Goal: Task Accomplishment & Management: Manage account settings

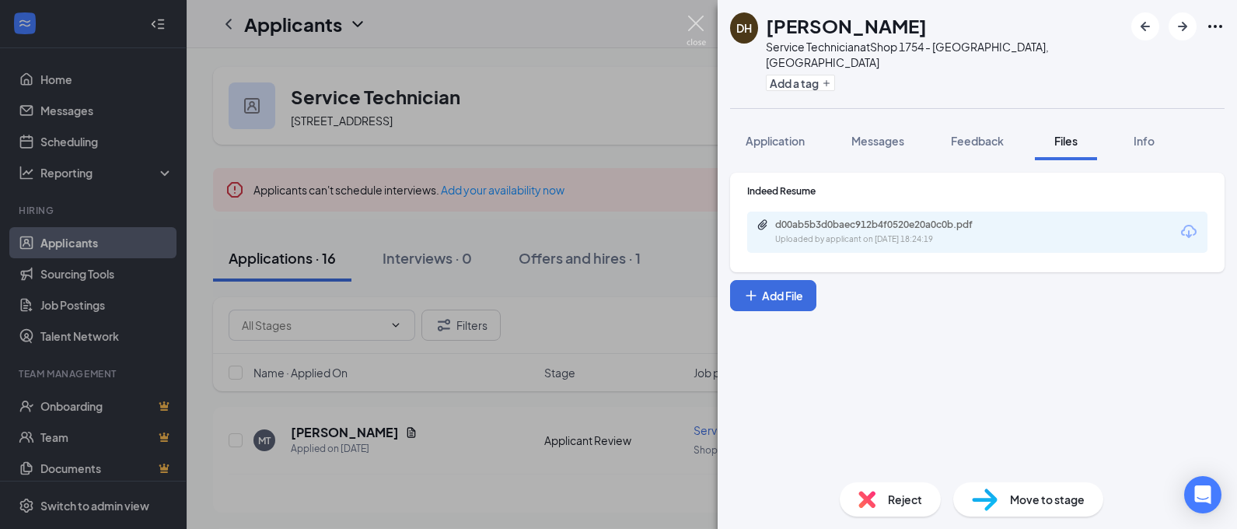
click at [687, 19] on img at bounding box center [695, 31] width 19 height 30
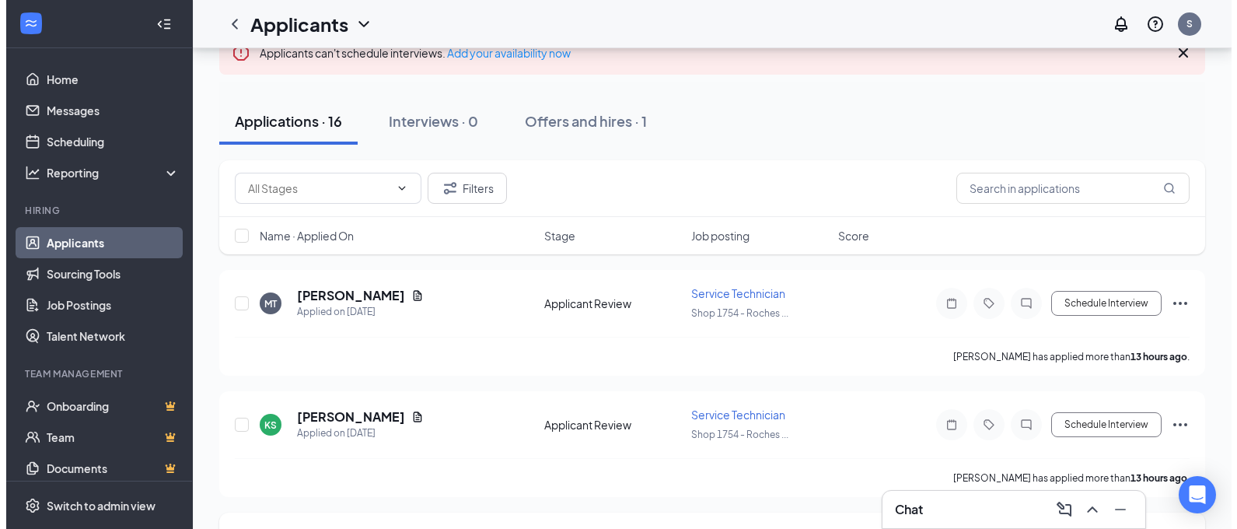
scroll to position [155, 0]
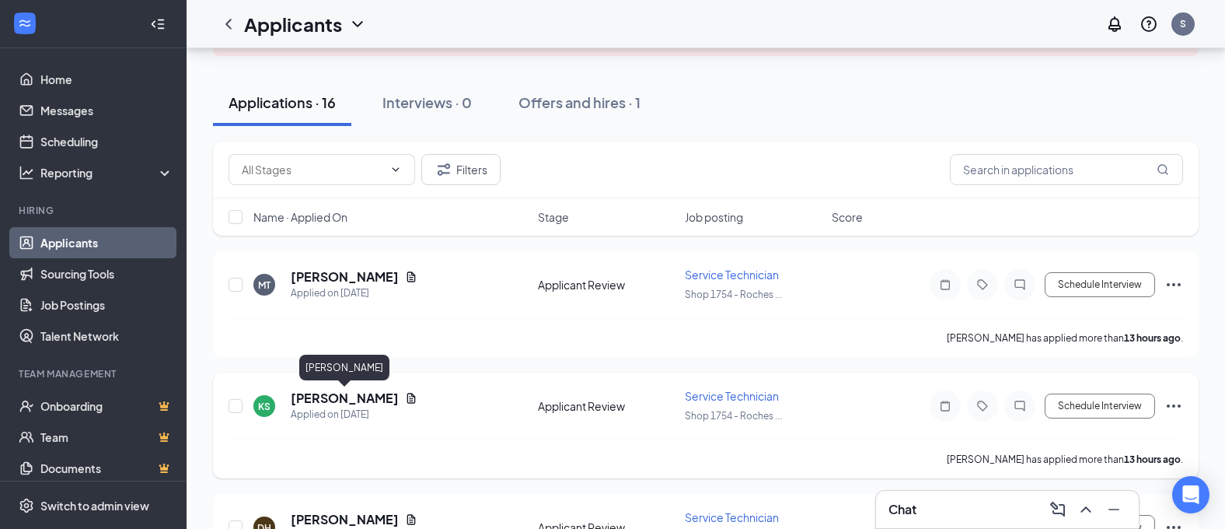
click at [317, 401] on h5 "[PERSON_NAME]" at bounding box center [345, 397] width 108 height 17
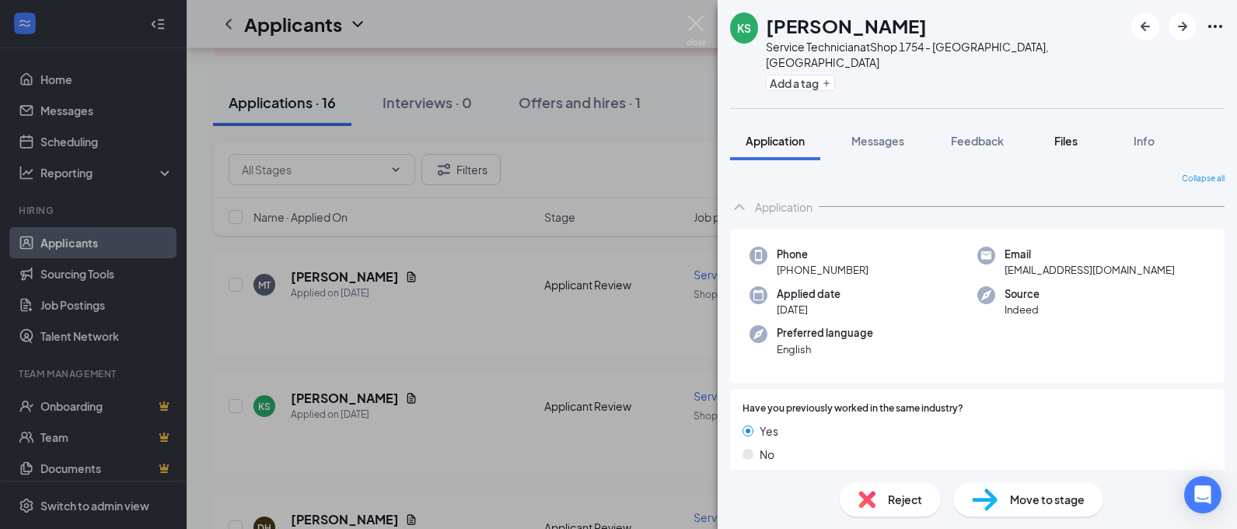
click at [1070, 134] on span "Files" at bounding box center [1065, 141] width 23 height 14
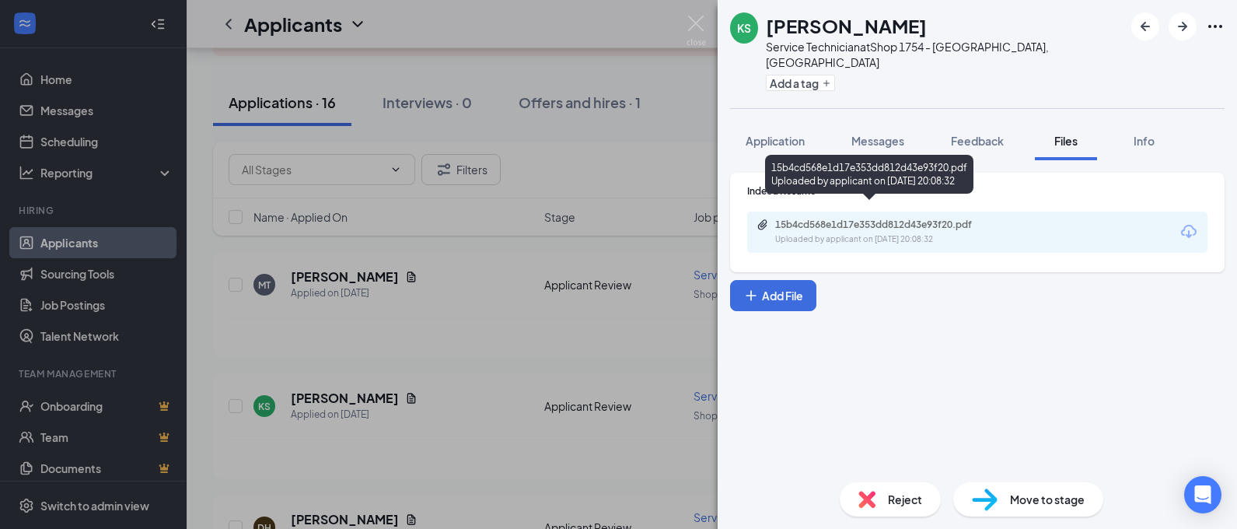
click at [840, 218] on div "15b4cd568e1d17e353dd812d43e93f20.pdf" at bounding box center [884, 224] width 218 height 12
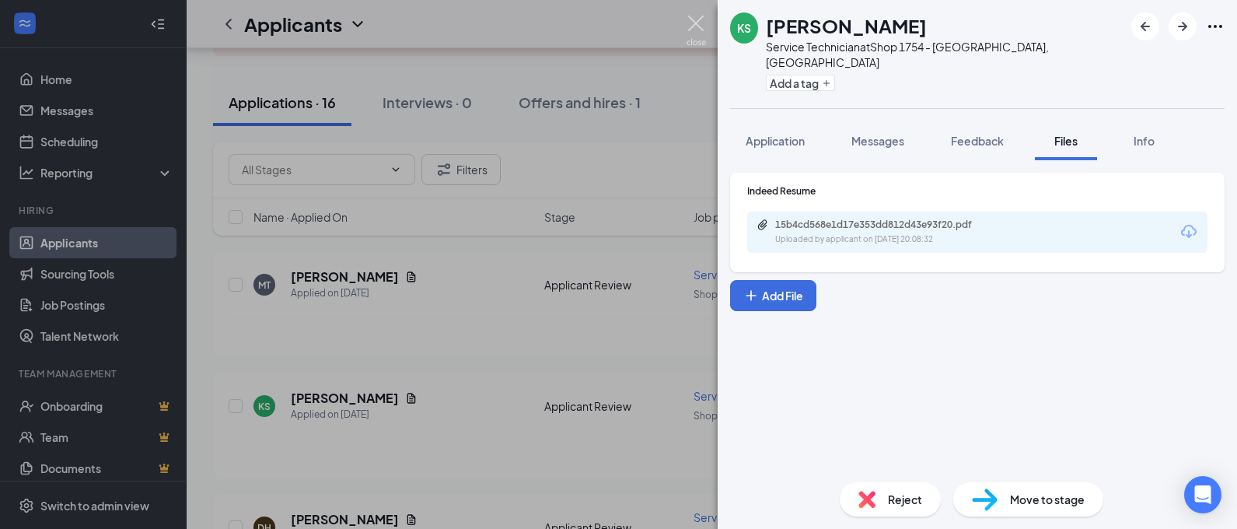
click at [694, 23] on img at bounding box center [695, 31] width 19 height 30
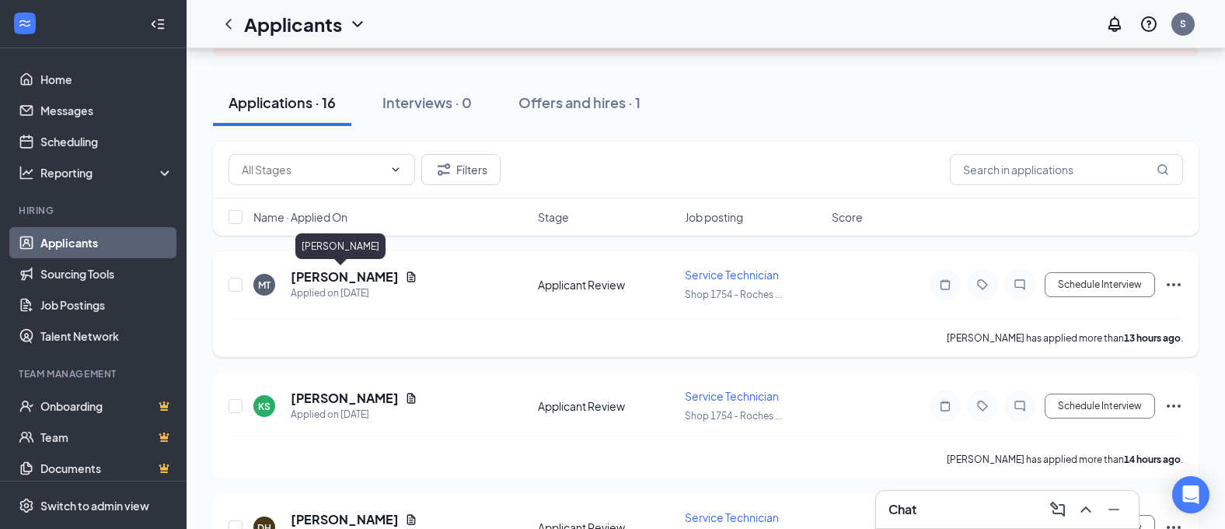
click at [330, 277] on h5 "[PERSON_NAME]" at bounding box center [345, 276] width 108 height 17
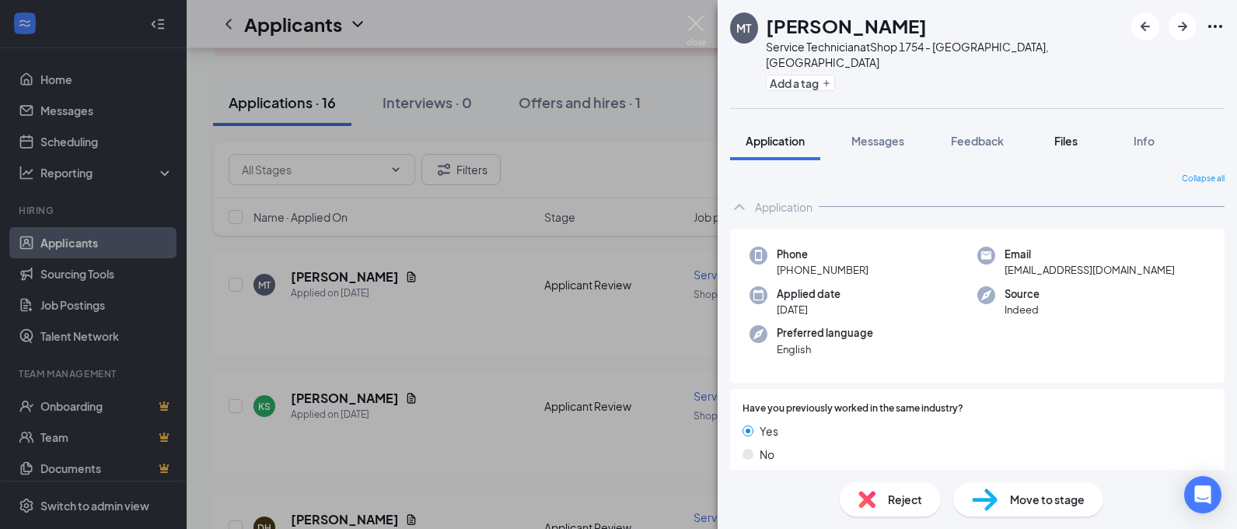
click at [1070, 133] on div "Files" at bounding box center [1065, 141] width 31 height 16
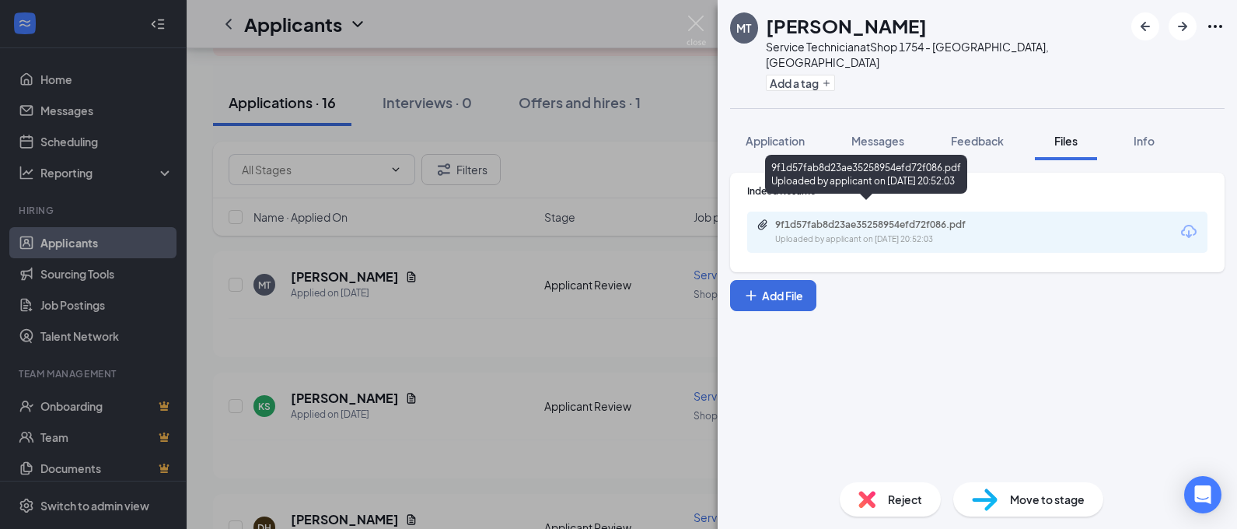
click at [803, 218] on div "9f1d57fab8d23ae35258954efd72f086.pdf" at bounding box center [884, 224] width 218 height 12
